Goal: Information Seeking & Learning: Learn about a topic

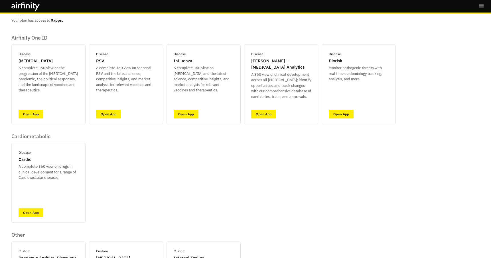
scroll to position [20, 0]
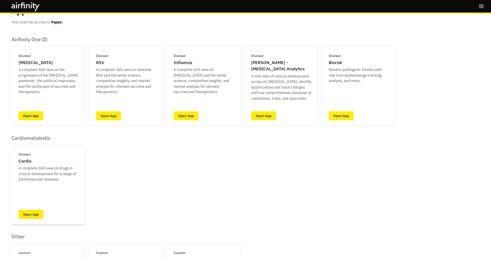
click at [36, 213] on link "Open App" at bounding box center [31, 214] width 25 height 9
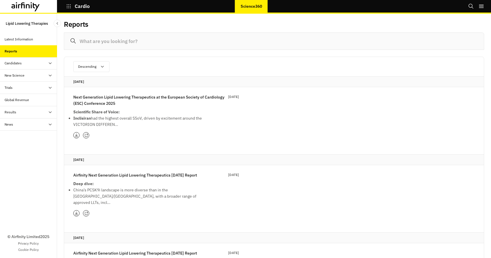
click at [17, 62] on div "Candidates" at bounding box center [13, 63] width 17 height 5
click at [16, 75] on div "Table" at bounding box center [13, 75] width 8 height 5
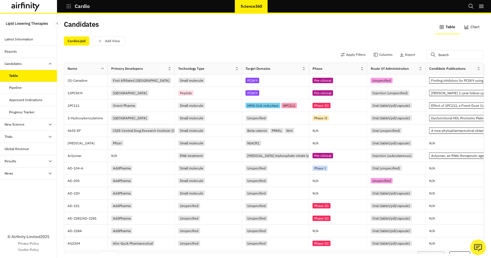
click at [17, 81] on div "Table" at bounding box center [28, 76] width 57 height 12
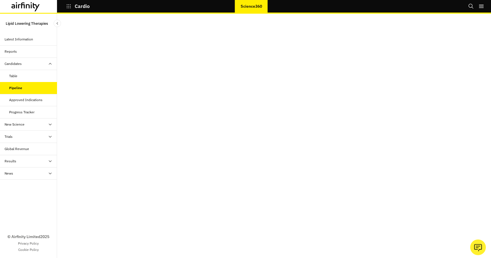
click at [17, 97] on div "Approved Indications" at bounding box center [28, 100] width 57 height 12
